Goal: Task Accomplishment & Management: Use online tool/utility

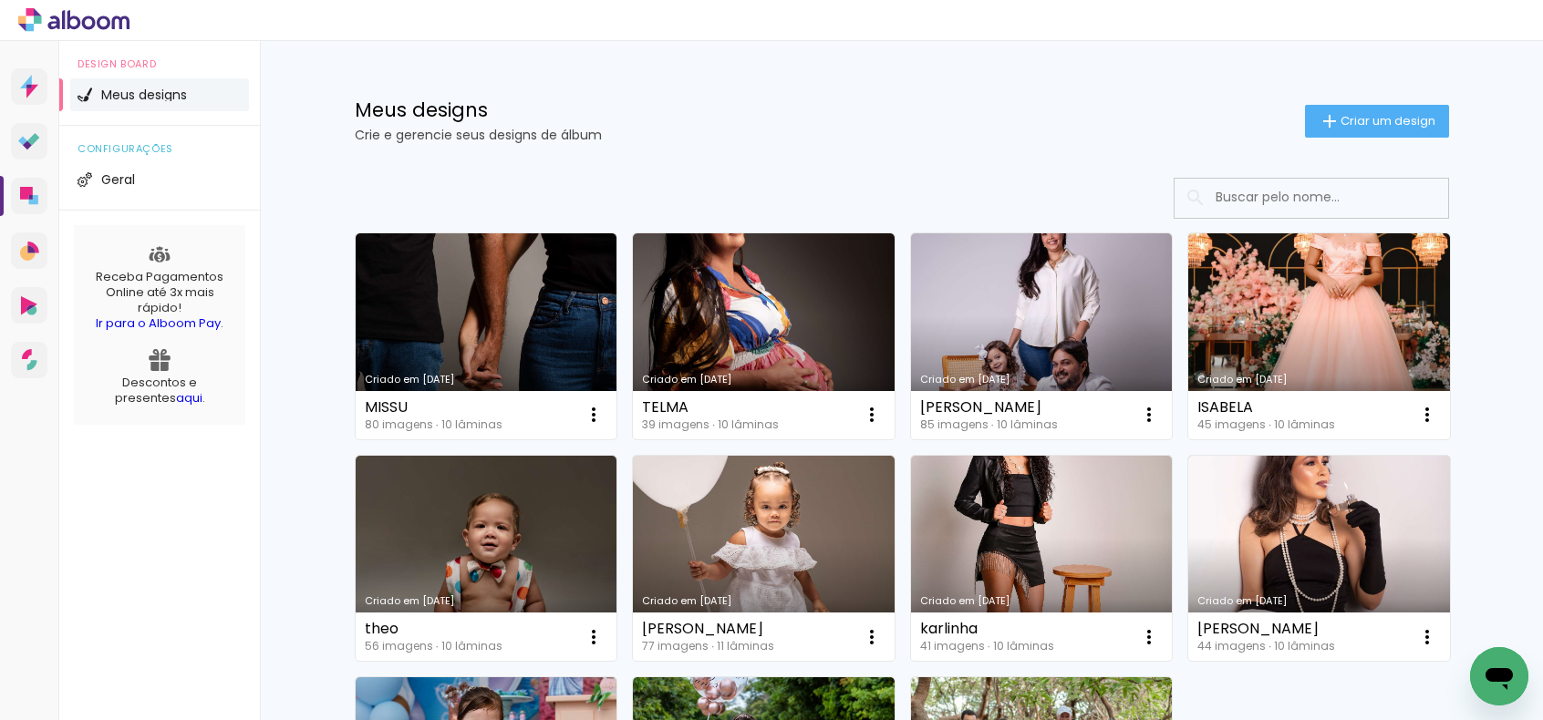
click at [453, 314] on link "Criado em [DATE]" at bounding box center [487, 336] width 262 height 206
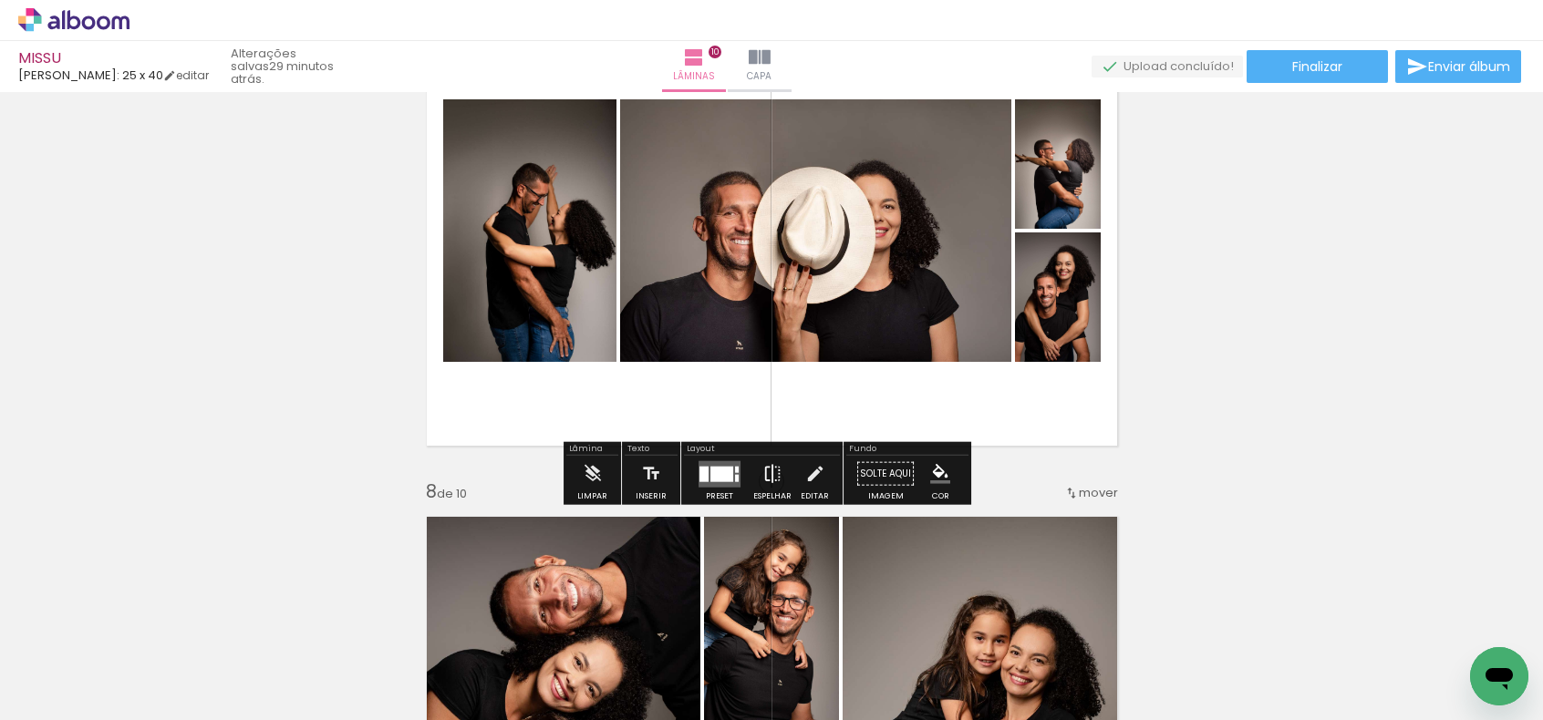
scroll to position [3192, 0]
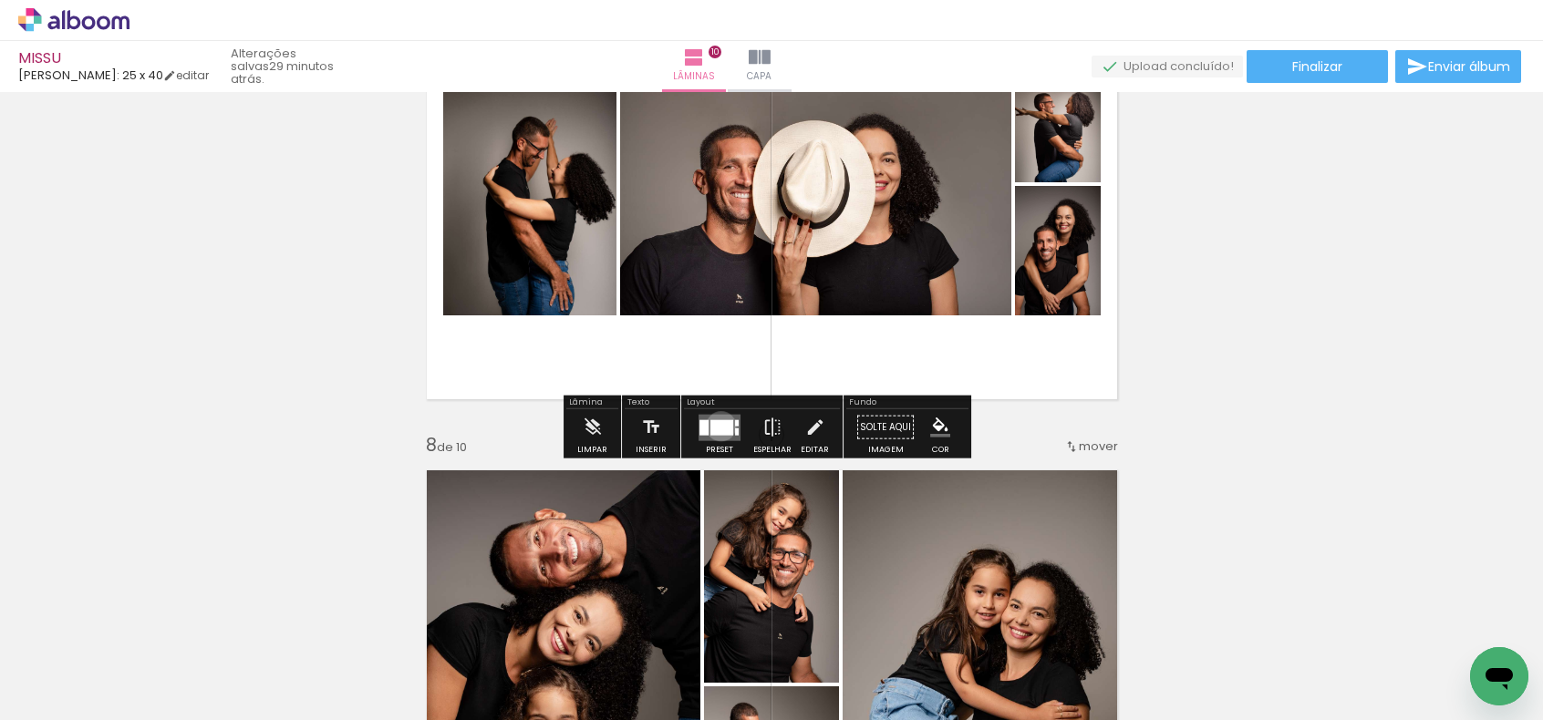
click at [717, 426] on div at bounding box center [721, 428] width 23 height 16
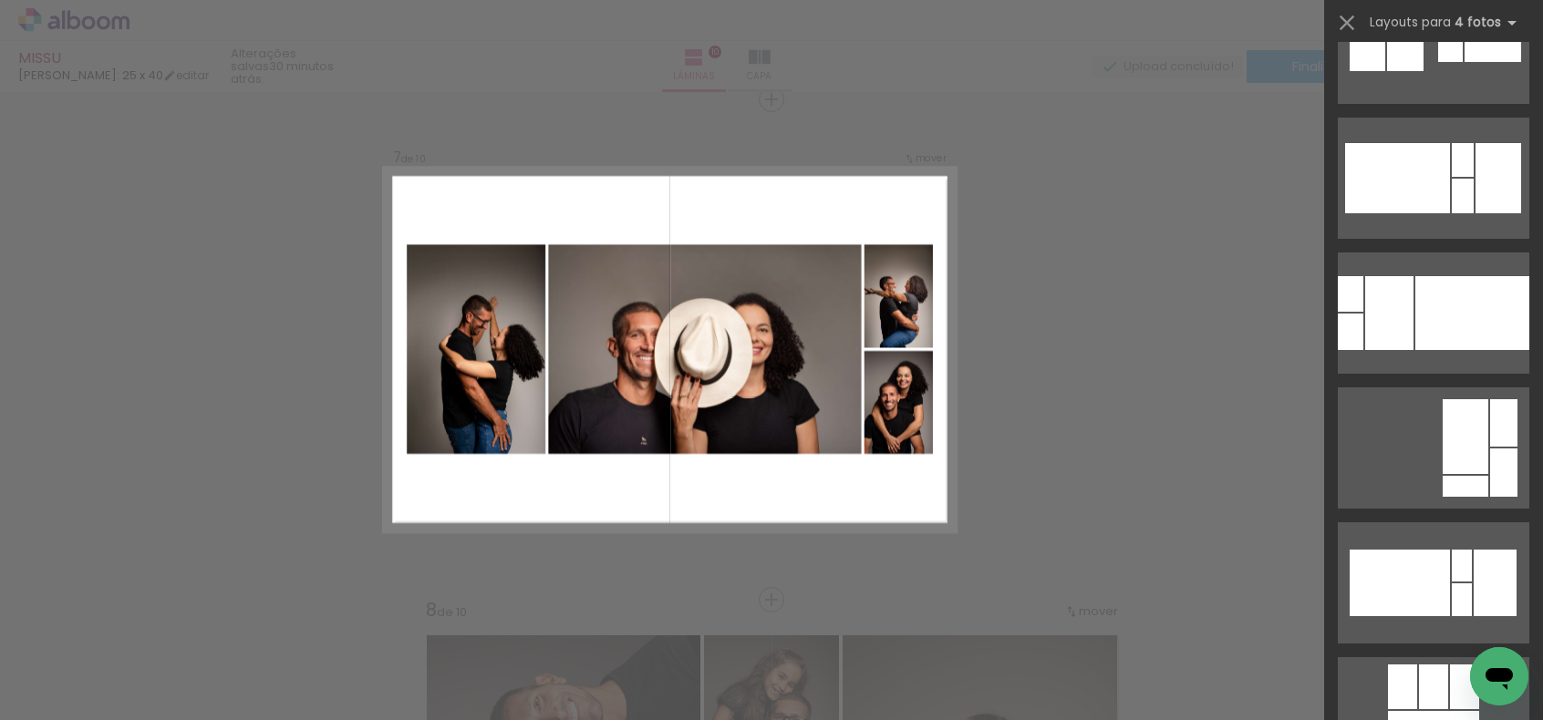
scroll to position [0, 0]
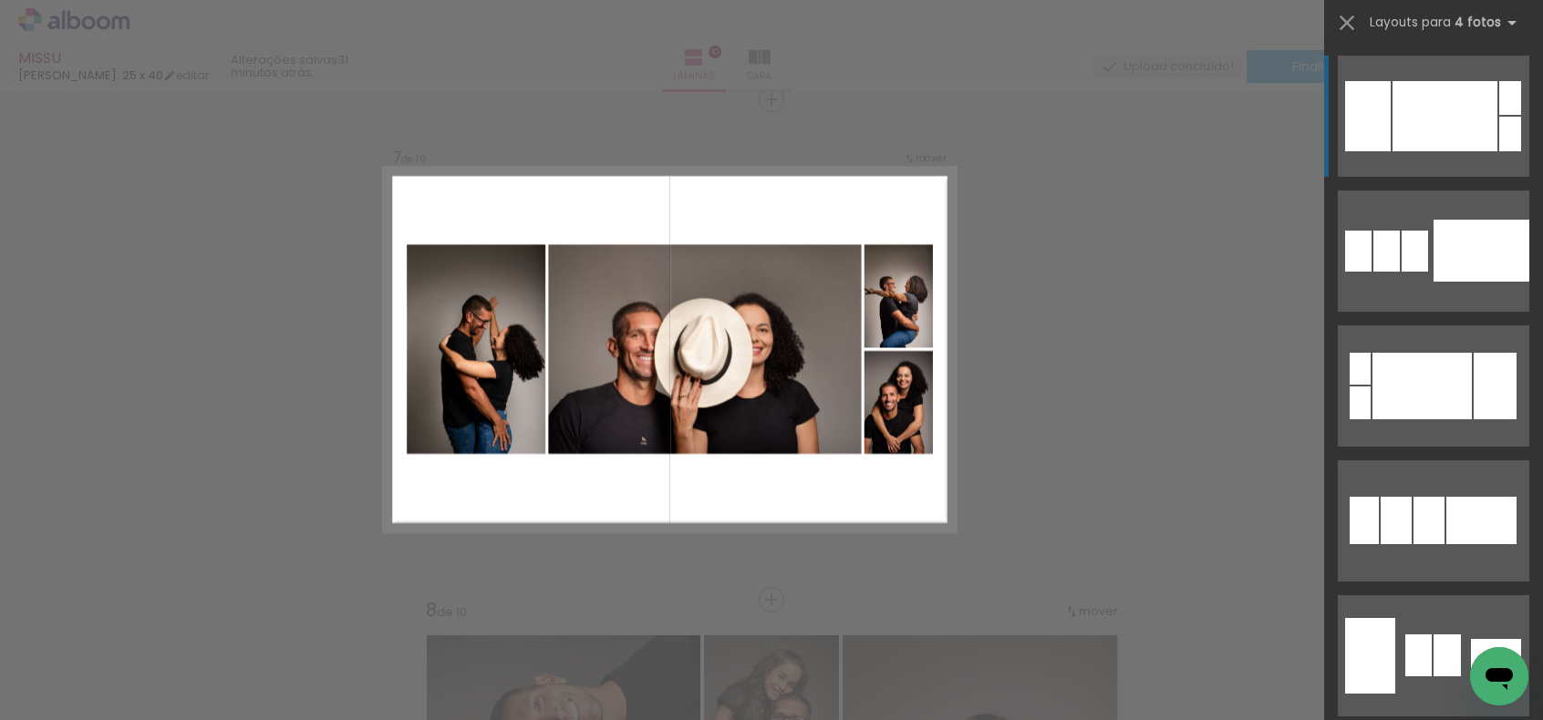
click at [1406, 109] on div at bounding box center [1445, 116] width 105 height 70
